Goal: Task Accomplishment & Management: Use online tool/utility

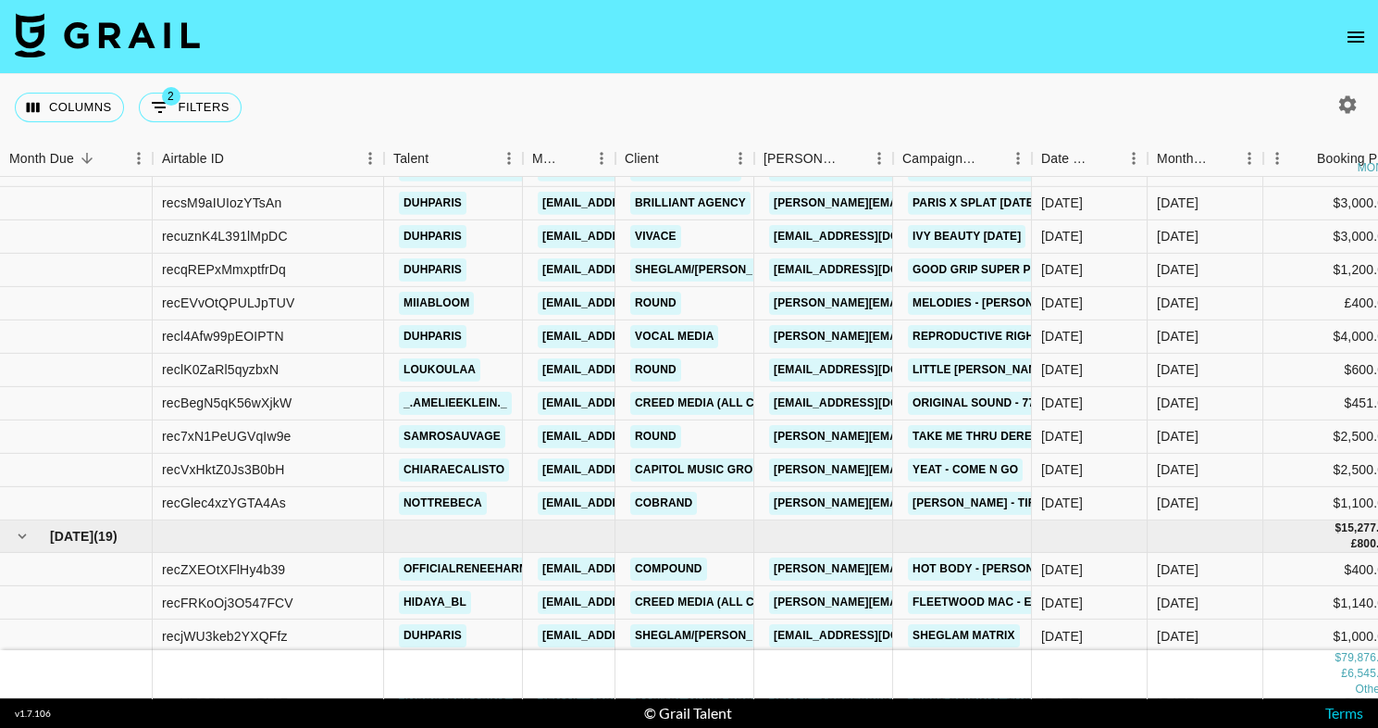
scroll to position [156, 718]
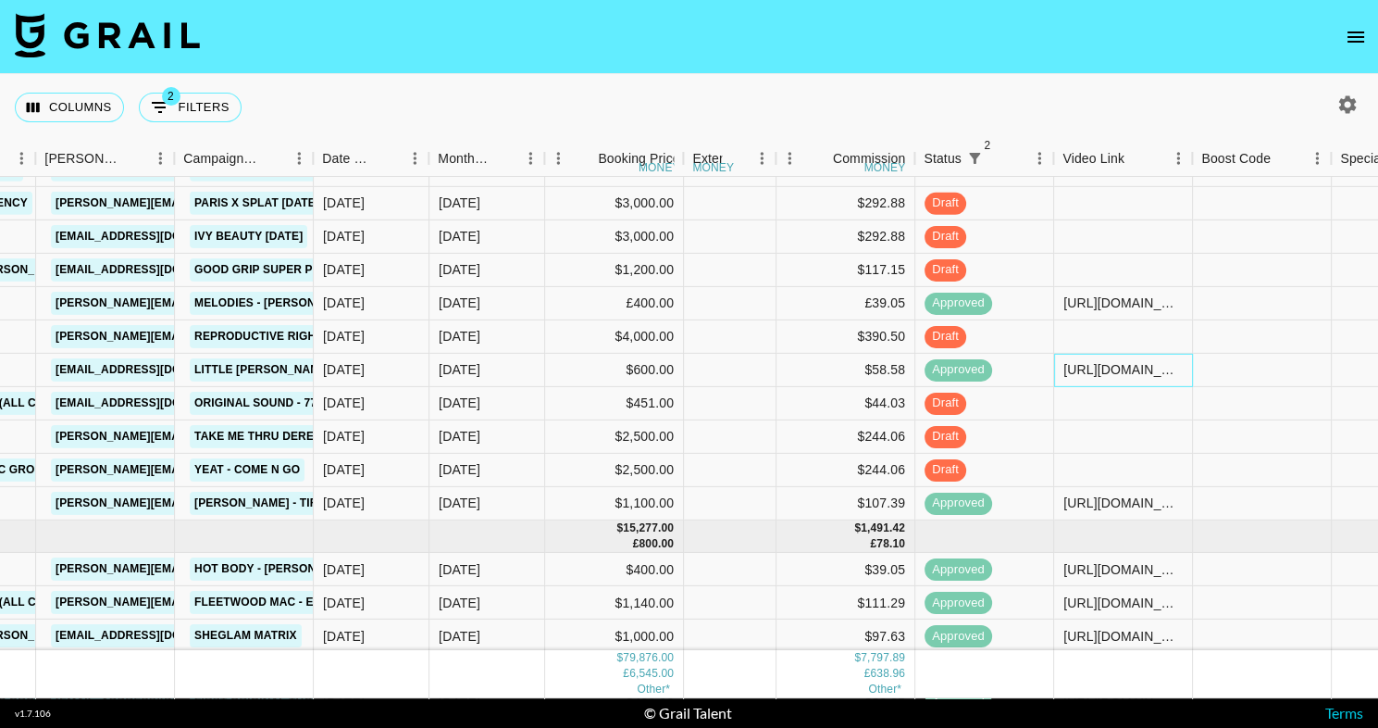
click at [1122, 361] on div "[URL][DOMAIN_NAME]" at bounding box center [1123, 369] width 119 height 19
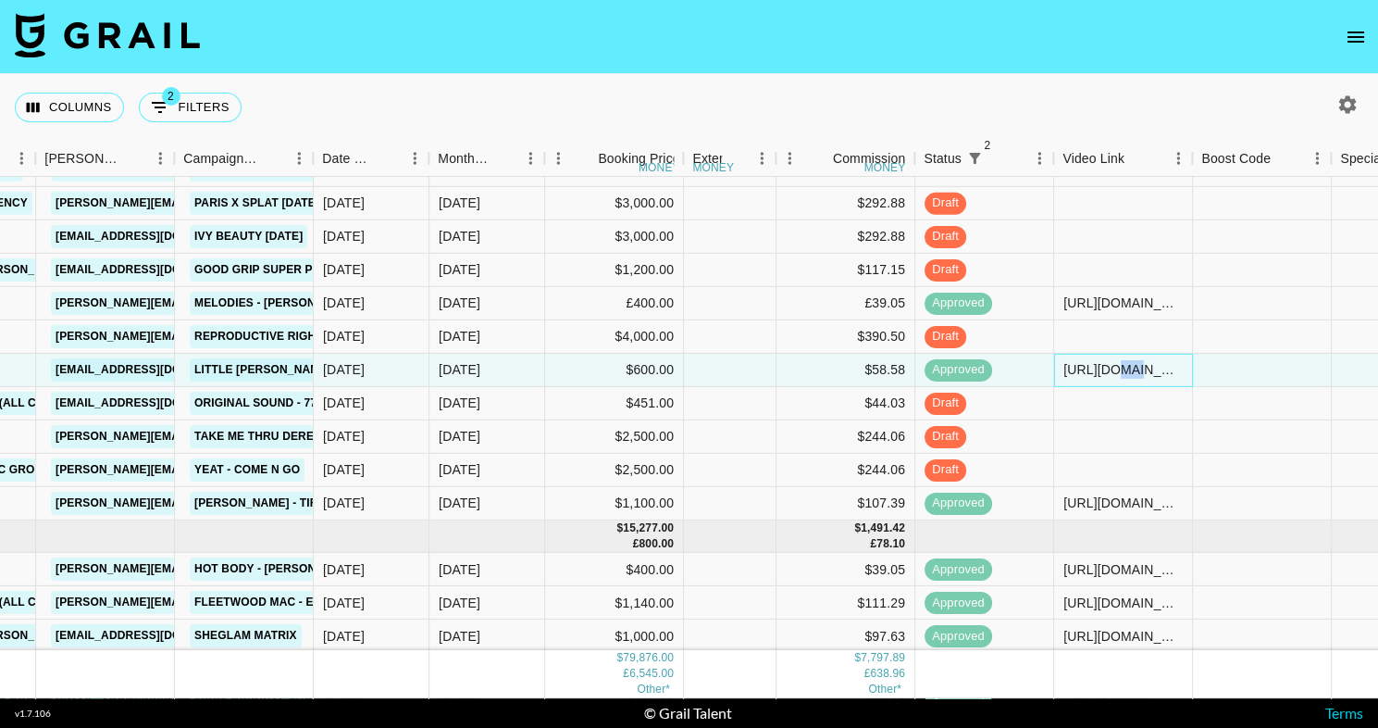
click at [1122, 361] on div "[URL][DOMAIN_NAME]" at bounding box center [1123, 369] width 119 height 19
click at [1028, 84] on div "Columns 2 Filters + Booking" at bounding box center [689, 107] width 1378 height 67
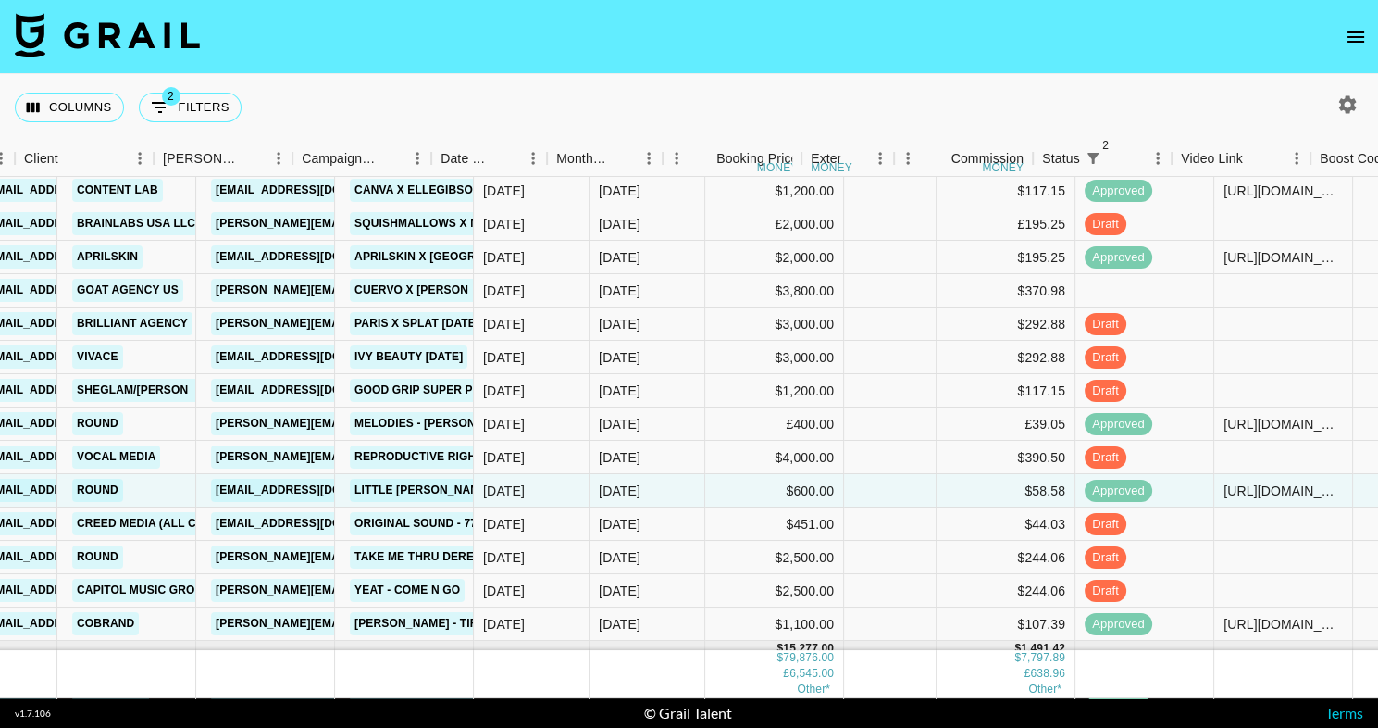
scroll to position [35, 600]
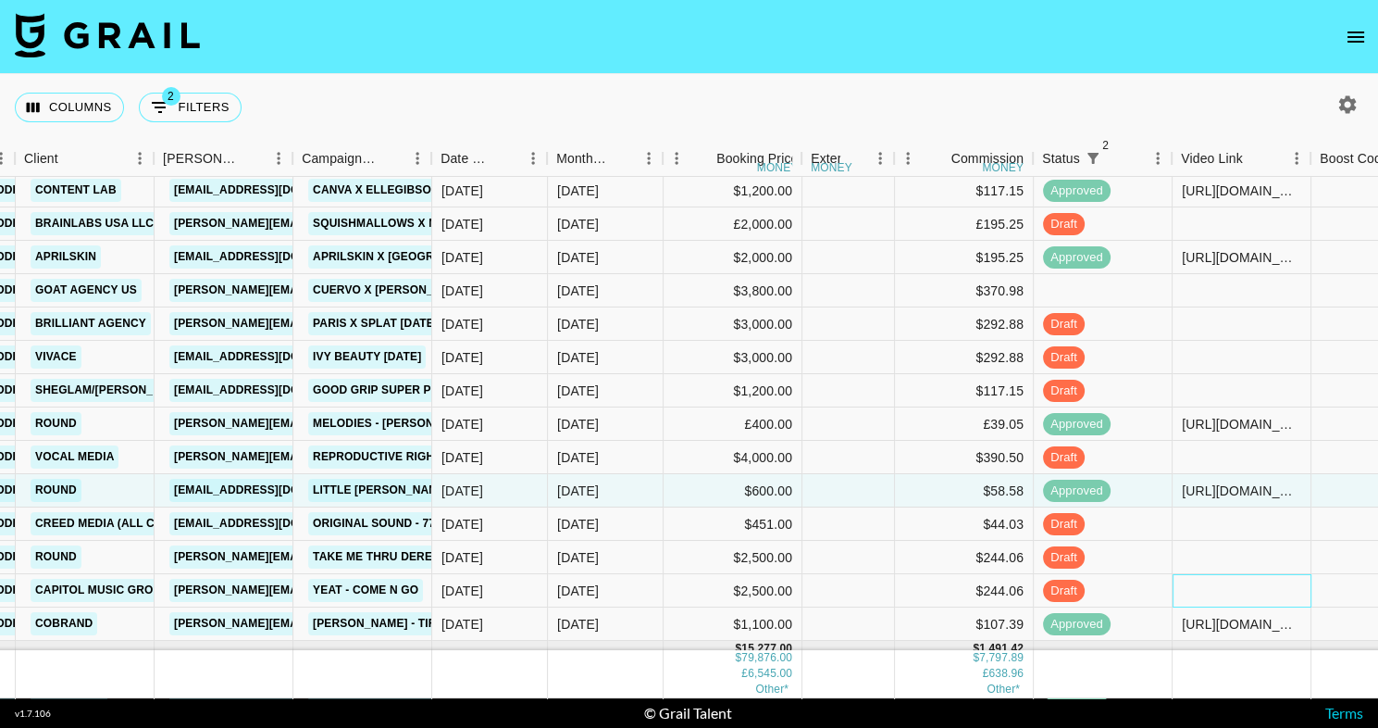
click at [1208, 588] on div at bounding box center [1242, 590] width 139 height 33
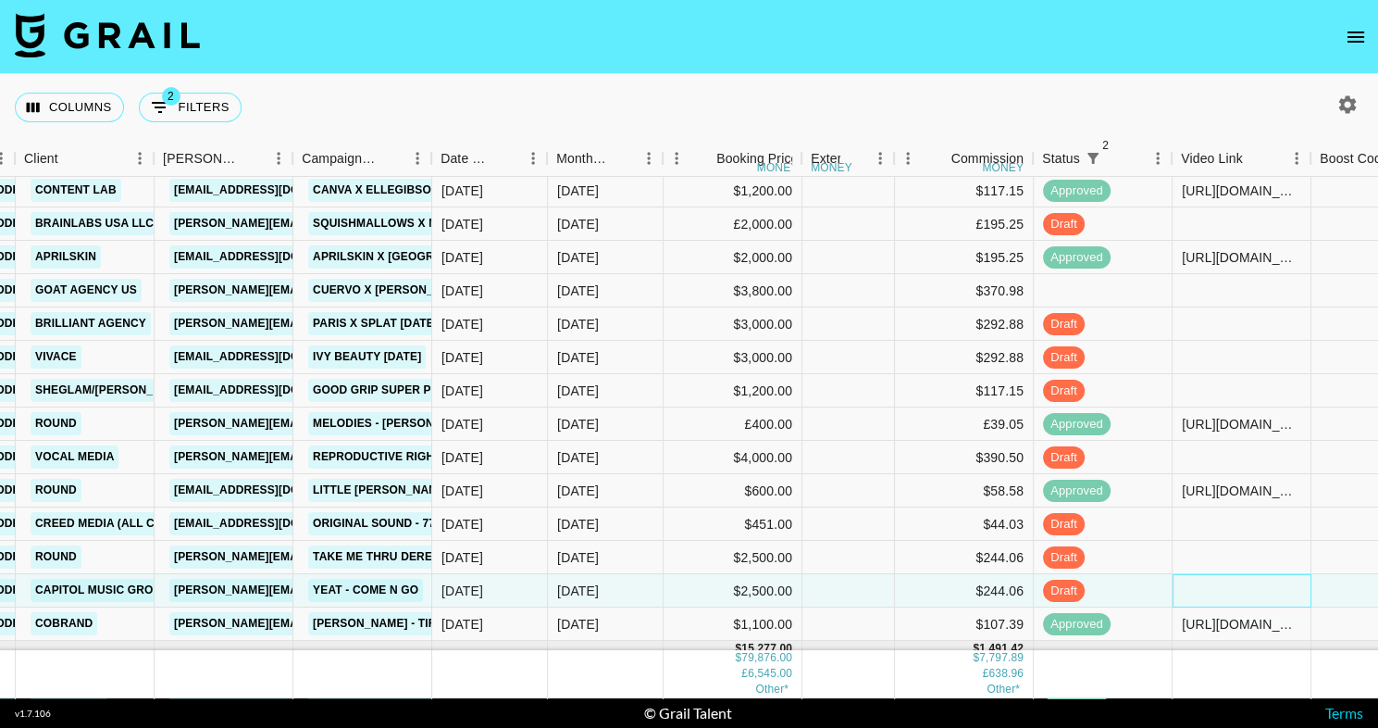
click at [1208, 588] on div at bounding box center [1242, 590] width 139 height 33
type input "[URL][DOMAIN_NAME]"
click at [1078, 90] on div "Columns 2 Filters + Booking" at bounding box center [689, 107] width 1378 height 67
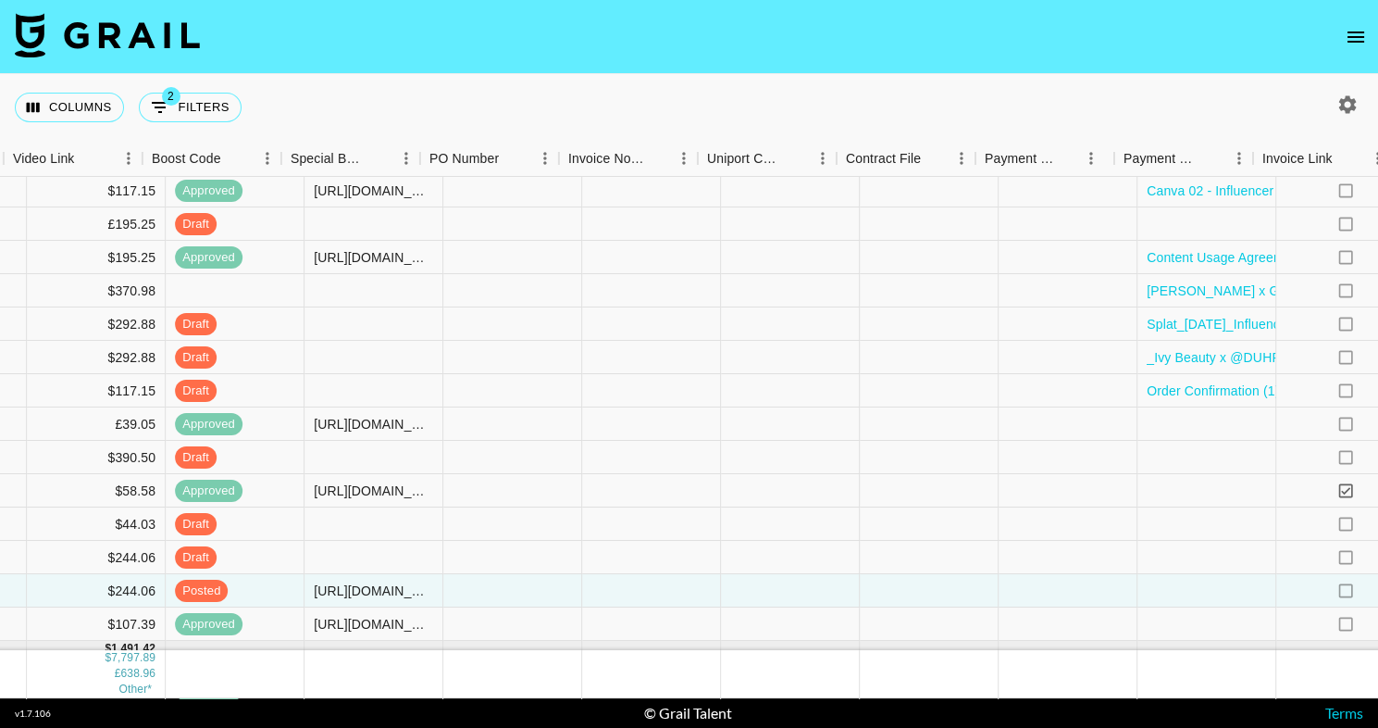
scroll to position [35, 1857]
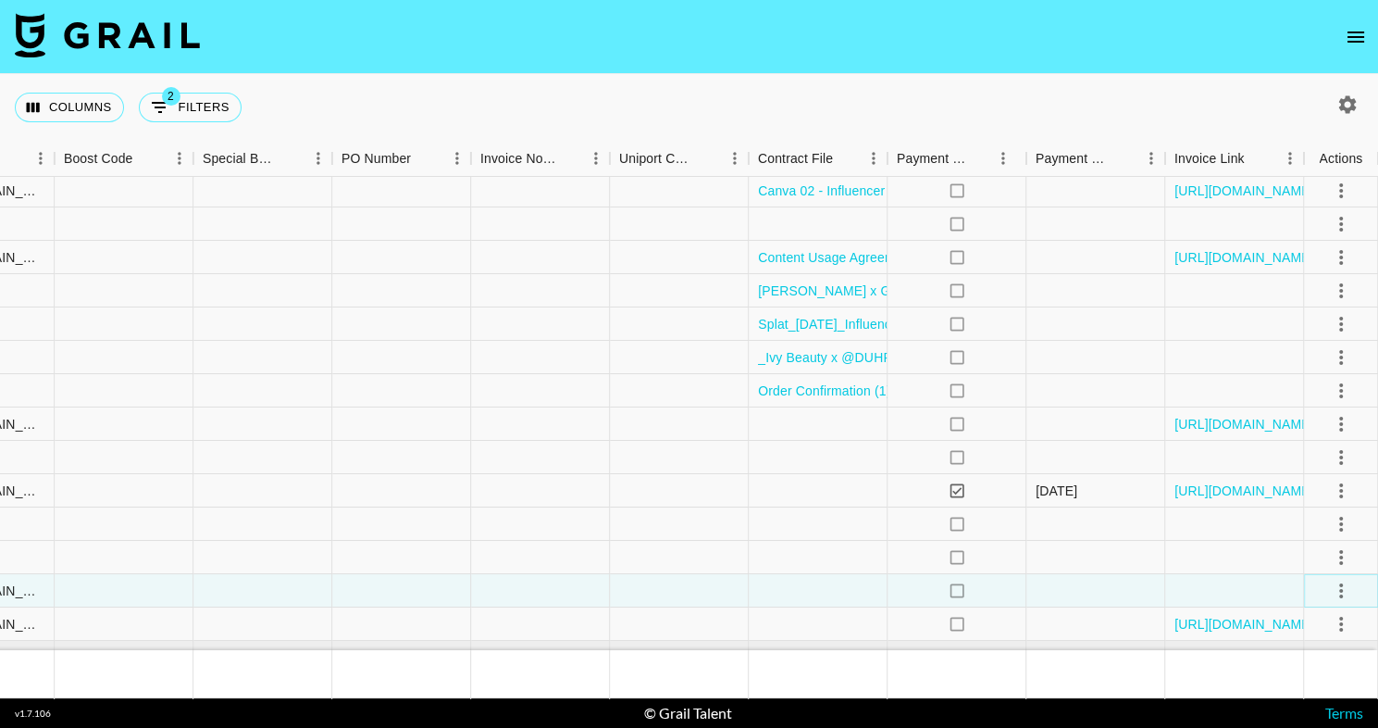
click at [1345, 594] on icon "select merge strategy" at bounding box center [1341, 591] width 22 height 22
click at [1320, 560] on div "Approve" at bounding box center [1301, 550] width 56 height 22
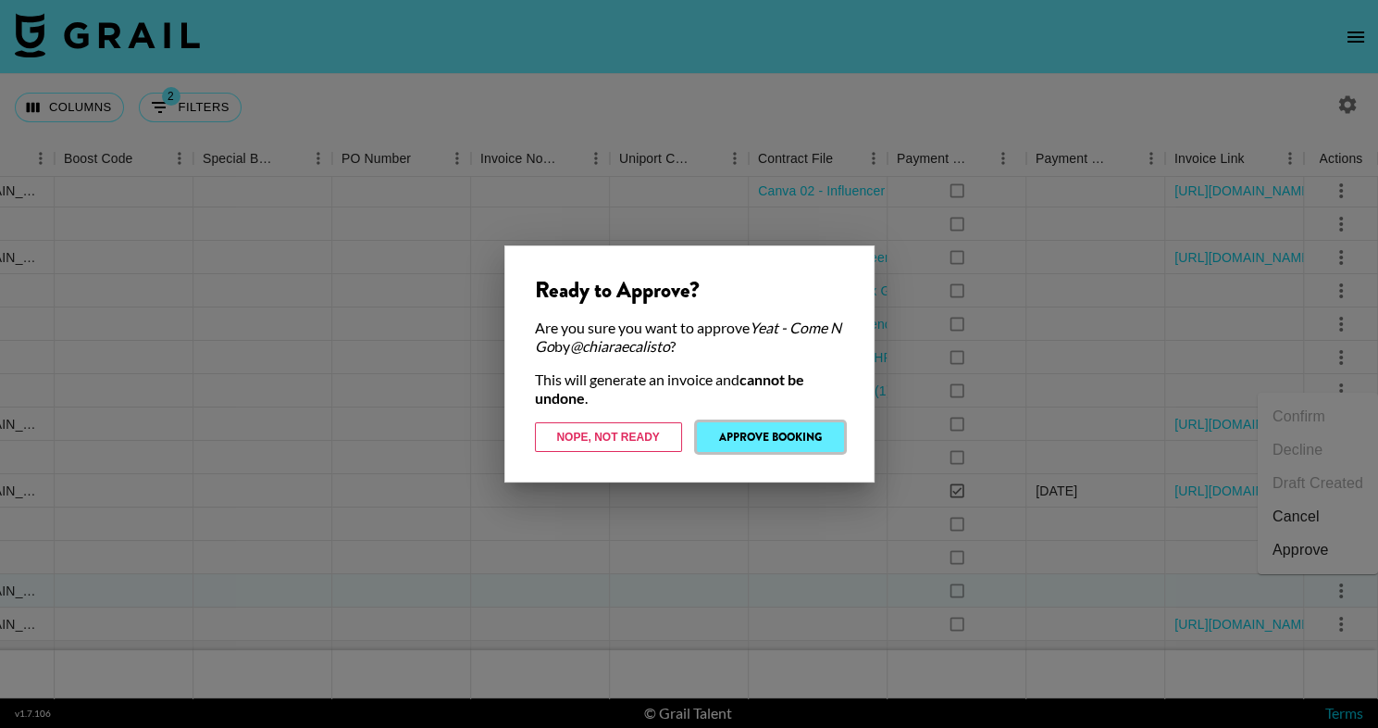
click at [815, 439] on button "Approve Booking" at bounding box center [770, 437] width 147 height 30
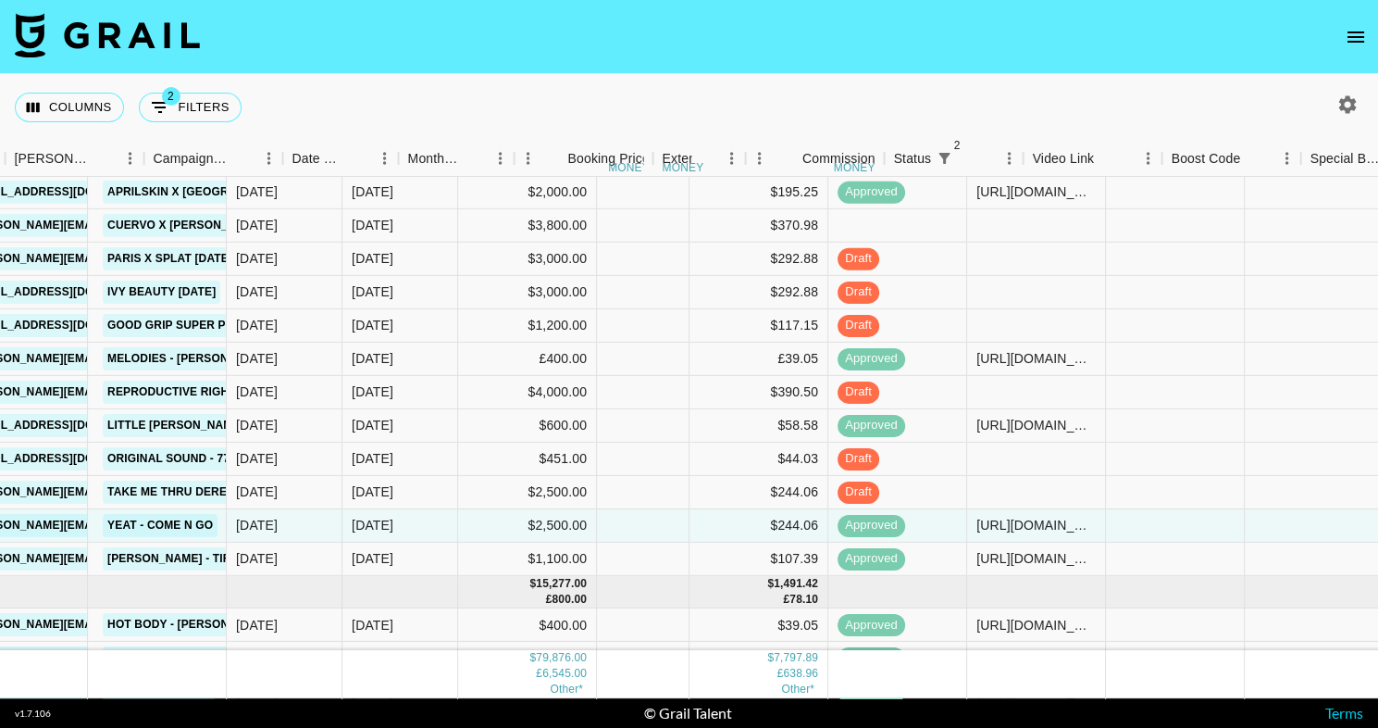
scroll to position [100, 853]
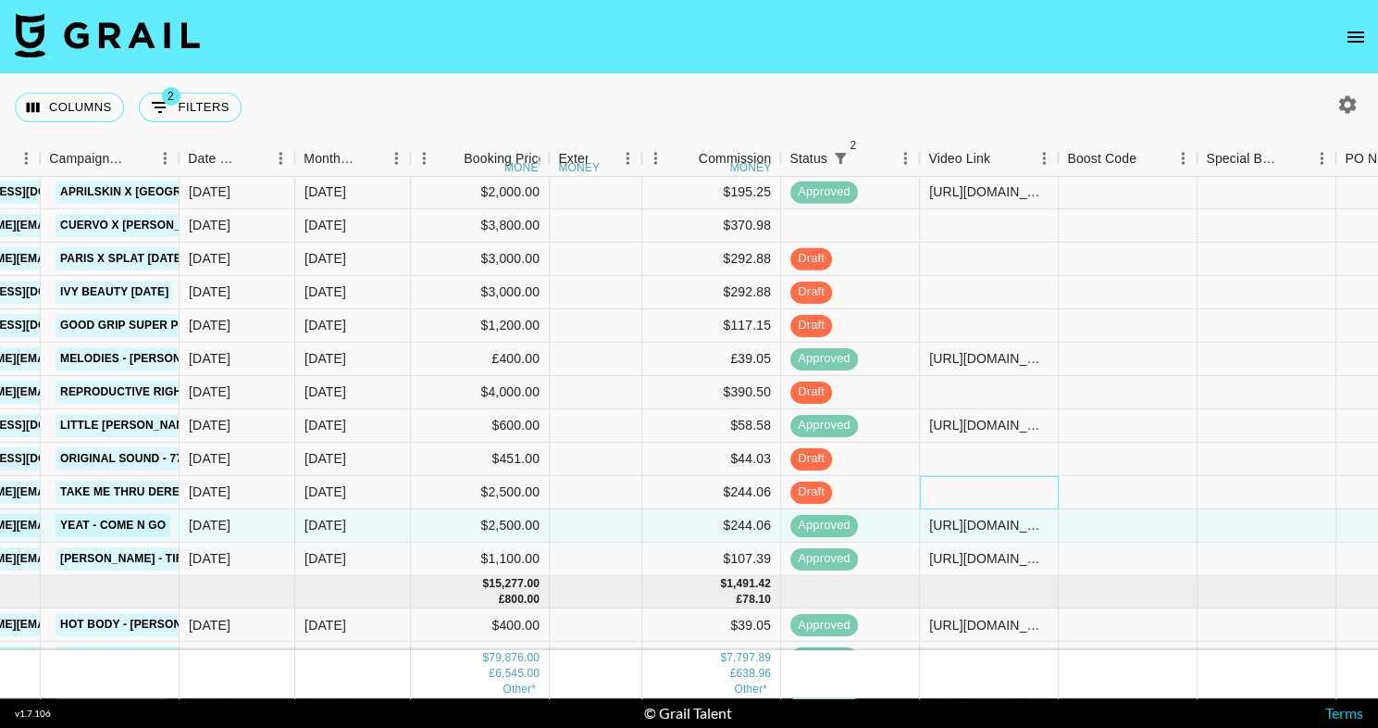
click at [997, 485] on div at bounding box center [989, 492] width 139 height 33
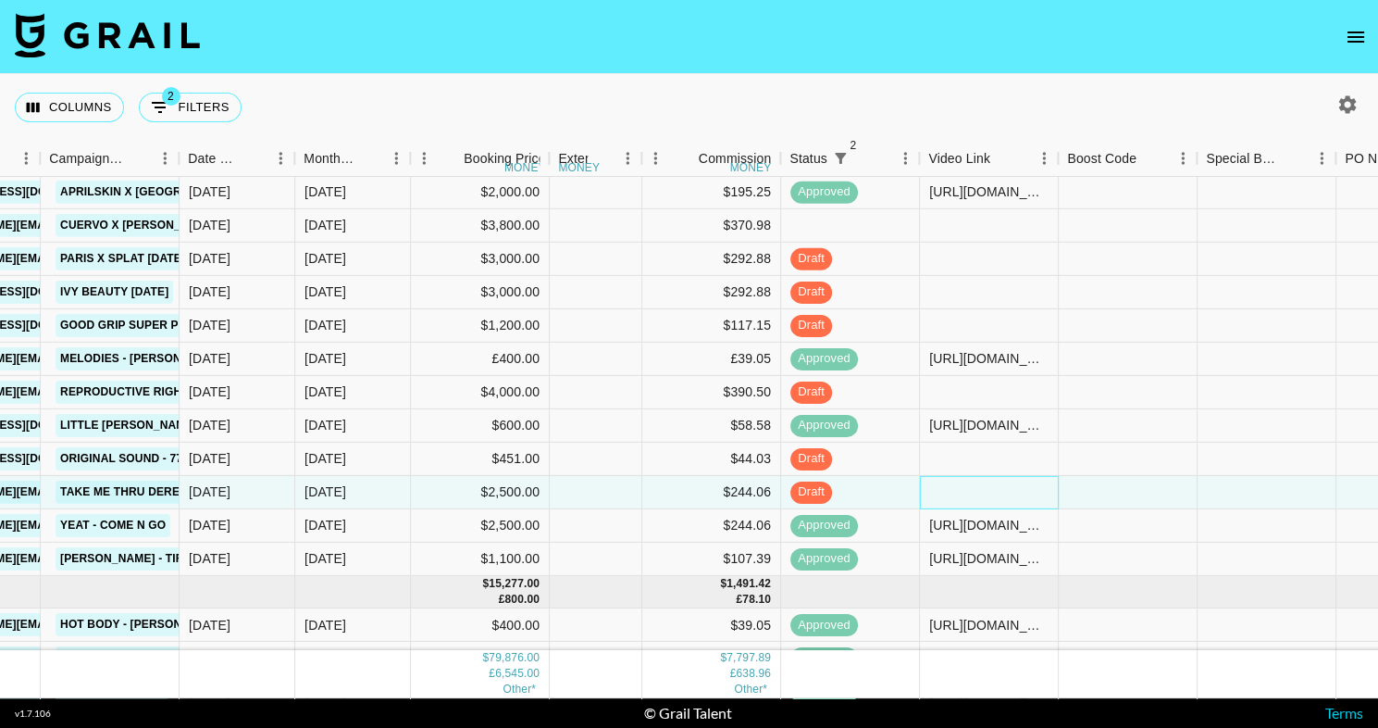
click at [997, 485] on div at bounding box center [989, 492] width 139 height 33
type input "[URL][DOMAIN_NAME]"
click at [945, 124] on div "Columns 2 Filters + Booking" at bounding box center [689, 107] width 1378 height 67
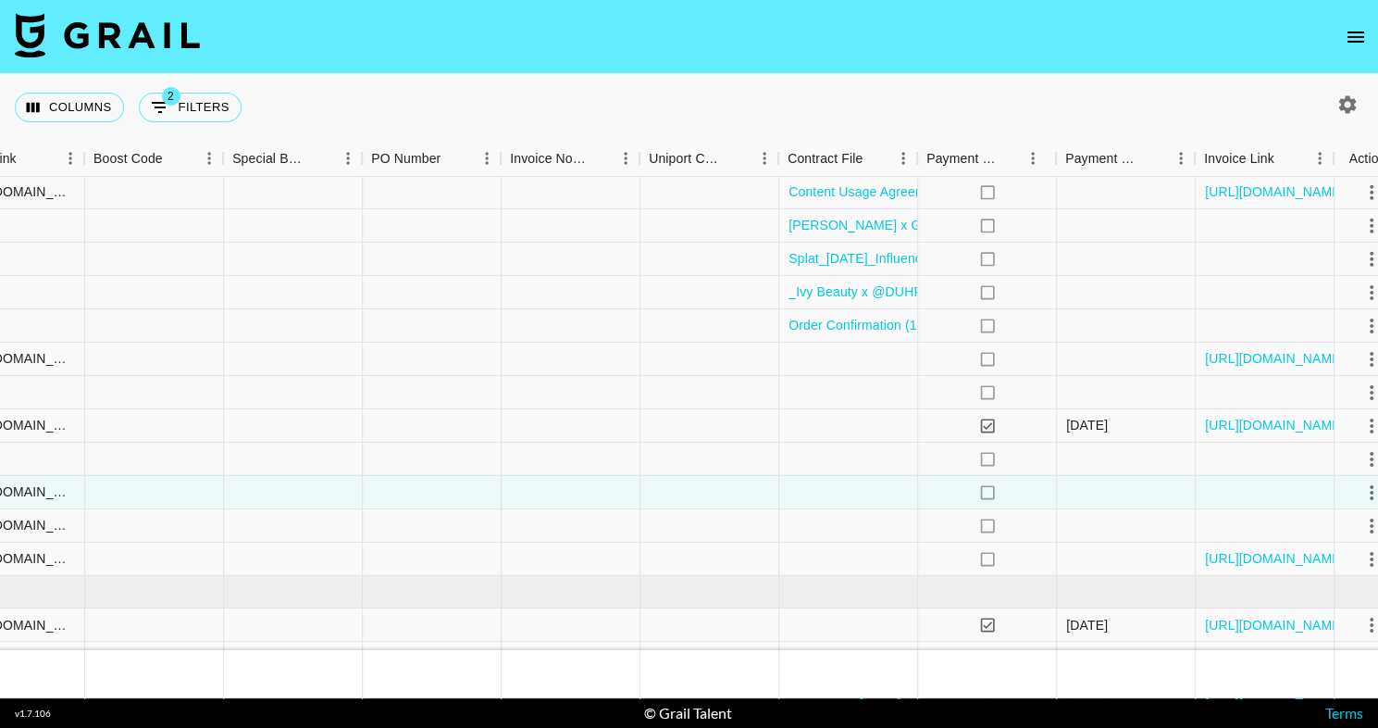
scroll to position [100, 1857]
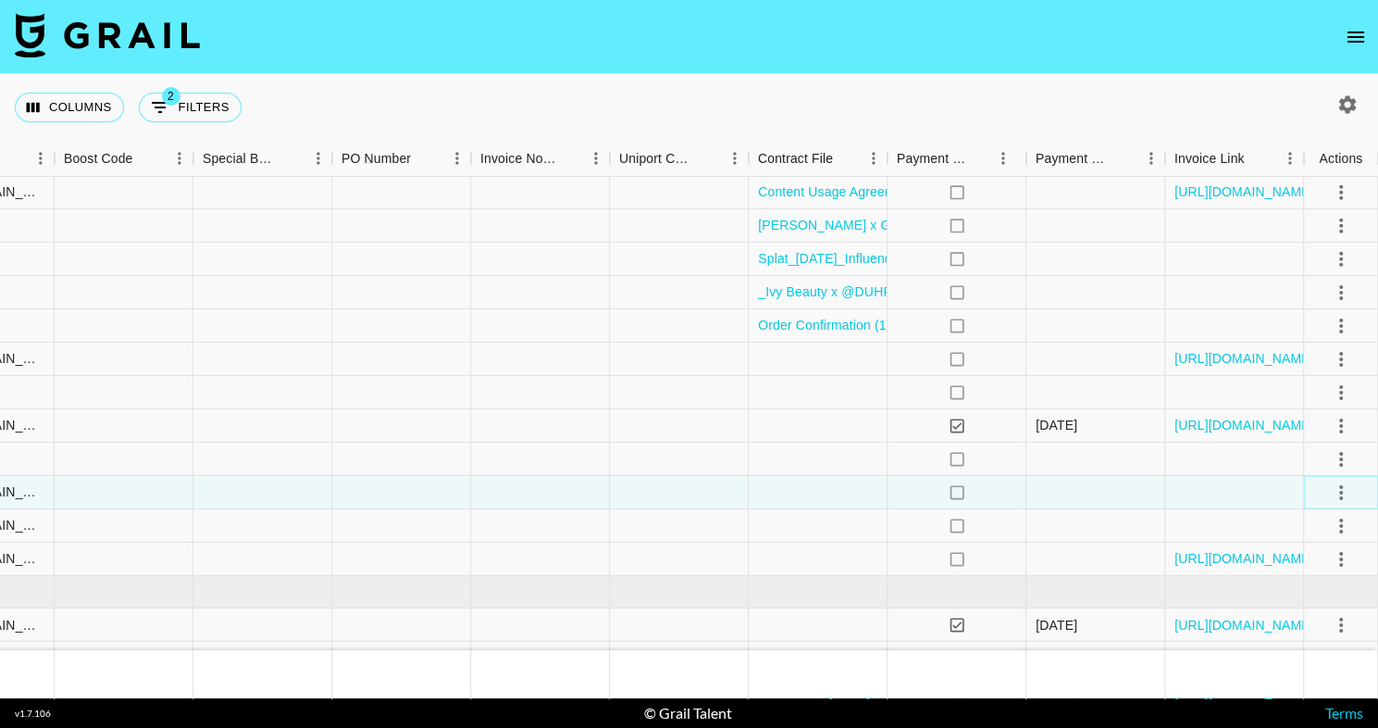
click at [1343, 497] on icon "select merge strategy" at bounding box center [1341, 491] width 22 height 22
click at [1316, 669] on div "Approve" at bounding box center [1301, 665] width 56 height 22
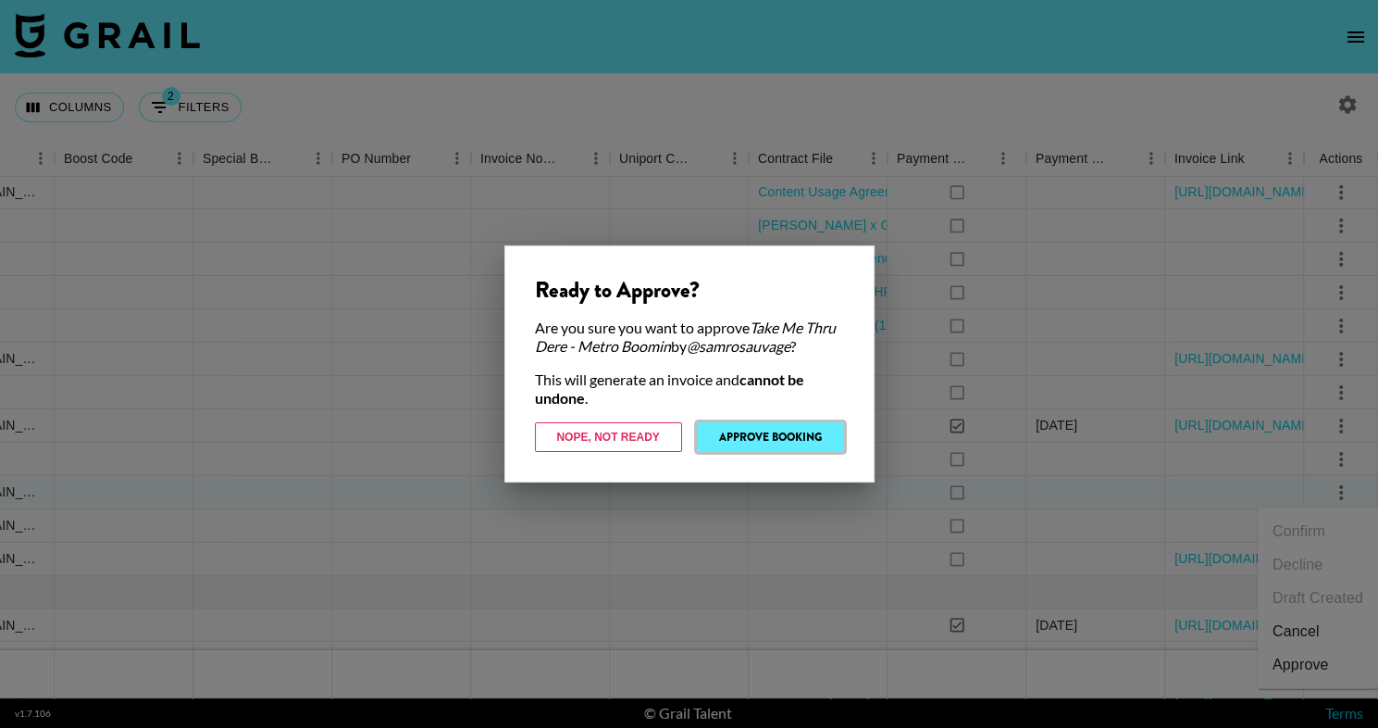
click at [792, 430] on button "Approve Booking" at bounding box center [770, 437] width 147 height 30
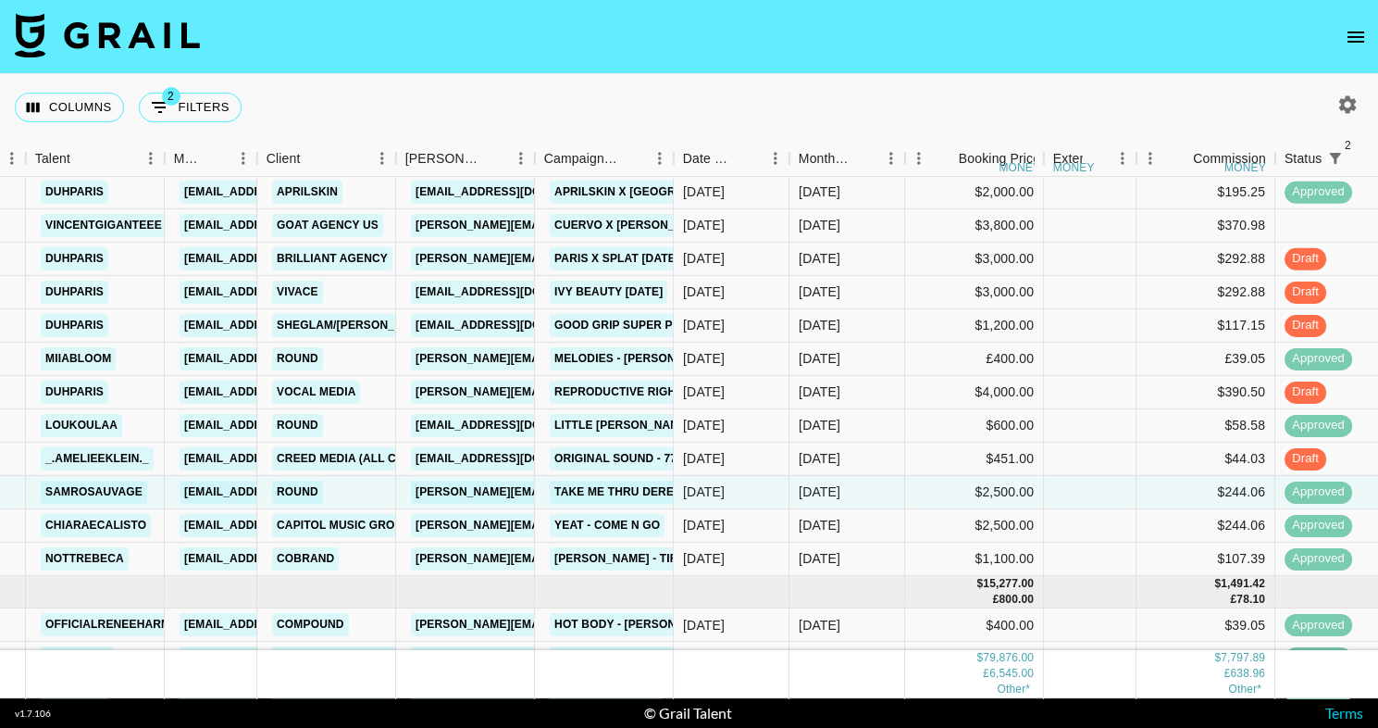
scroll to position [0, 358]
